Goal: Task Accomplishment & Management: Use online tool/utility

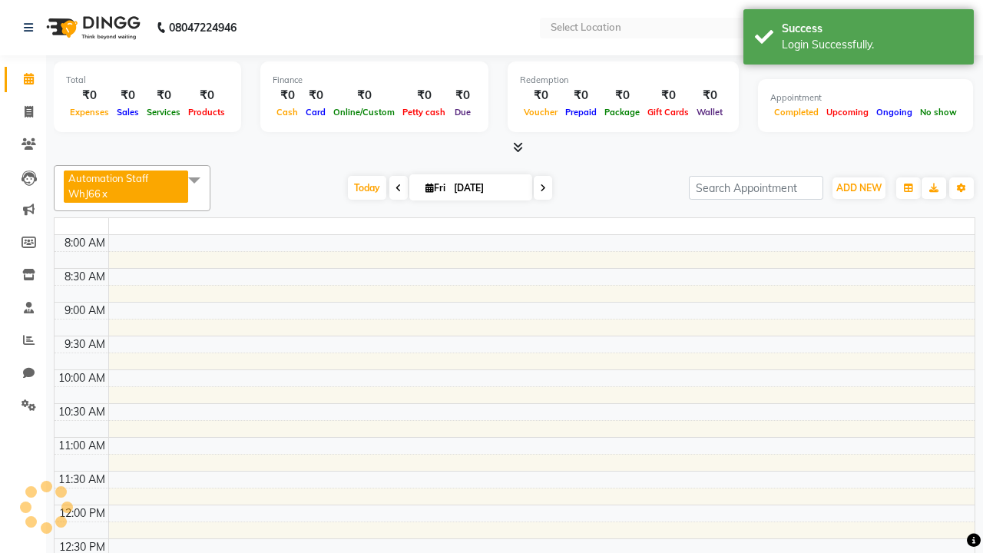
select select "en"
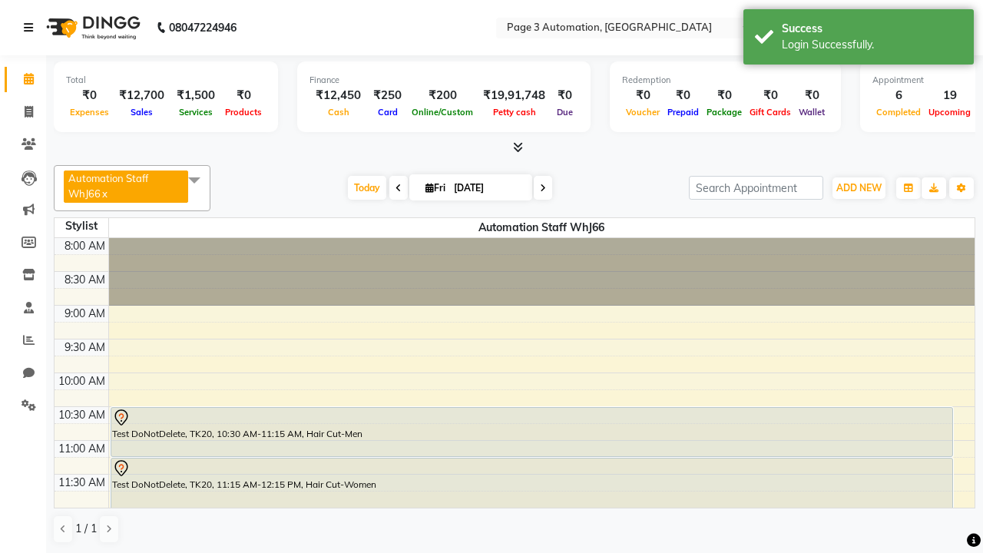
click at [32, 28] on icon at bounding box center [28, 27] width 9 height 11
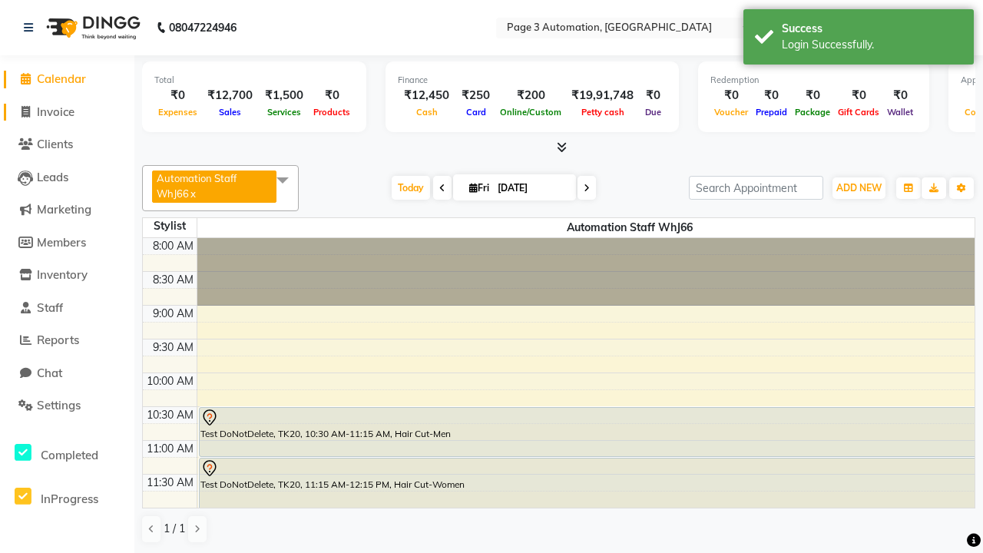
click at [67, 111] on span "Invoice" at bounding box center [56, 111] width 38 height 15
select select "2774"
select select "service"
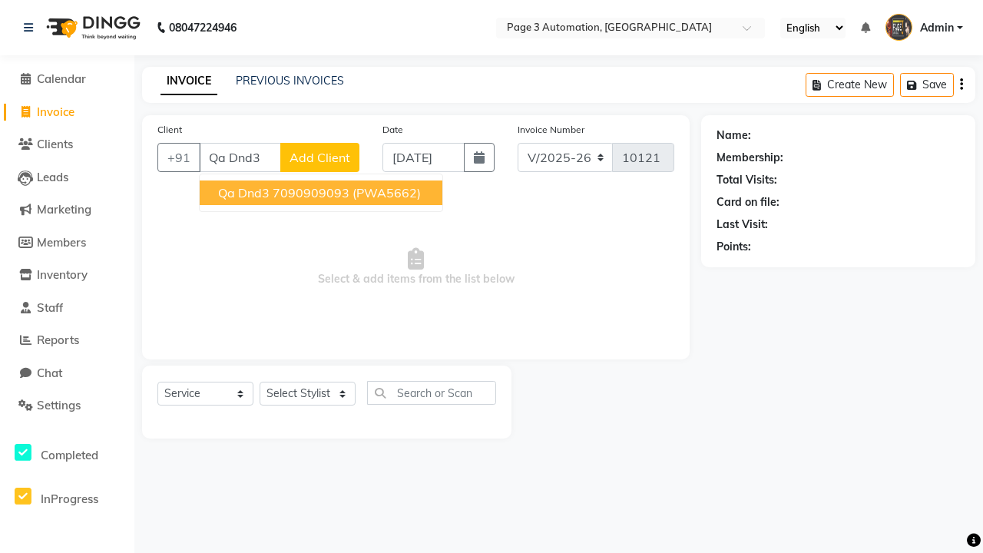
click at [323, 193] on ngb-highlight "7090909093" at bounding box center [311, 192] width 77 height 15
type input "7090909093"
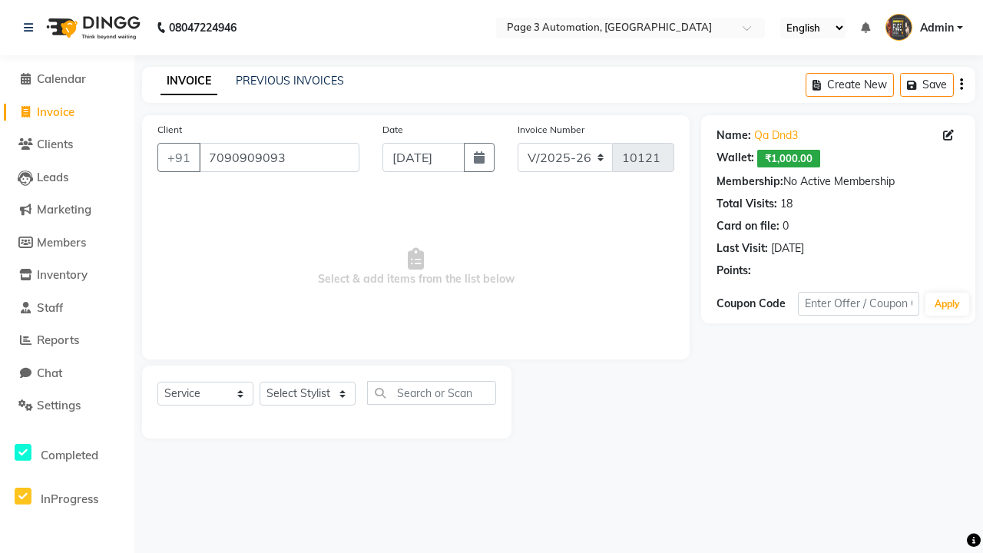
select select "product"
select select "71572"
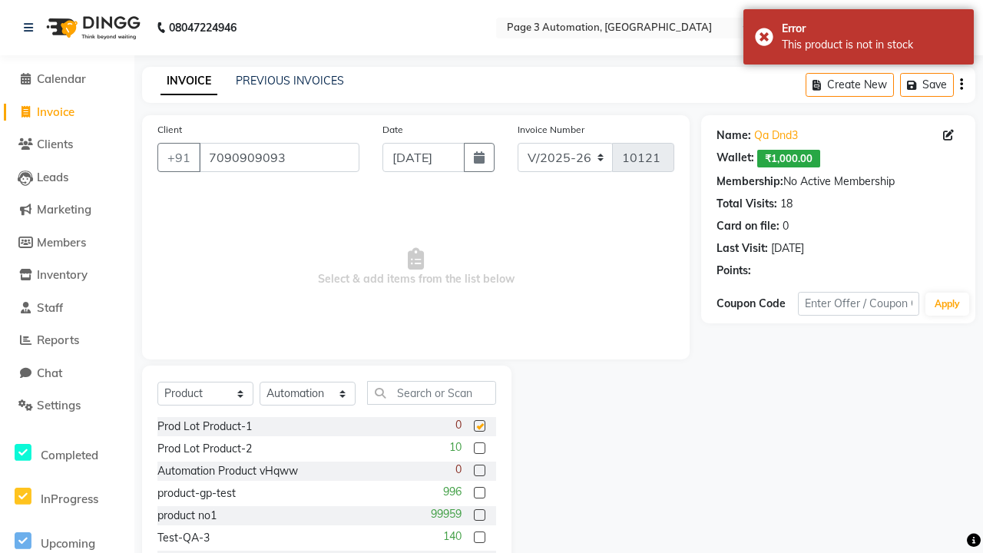
checkbox input "false"
